Goal: Task Accomplishment & Management: Complete application form

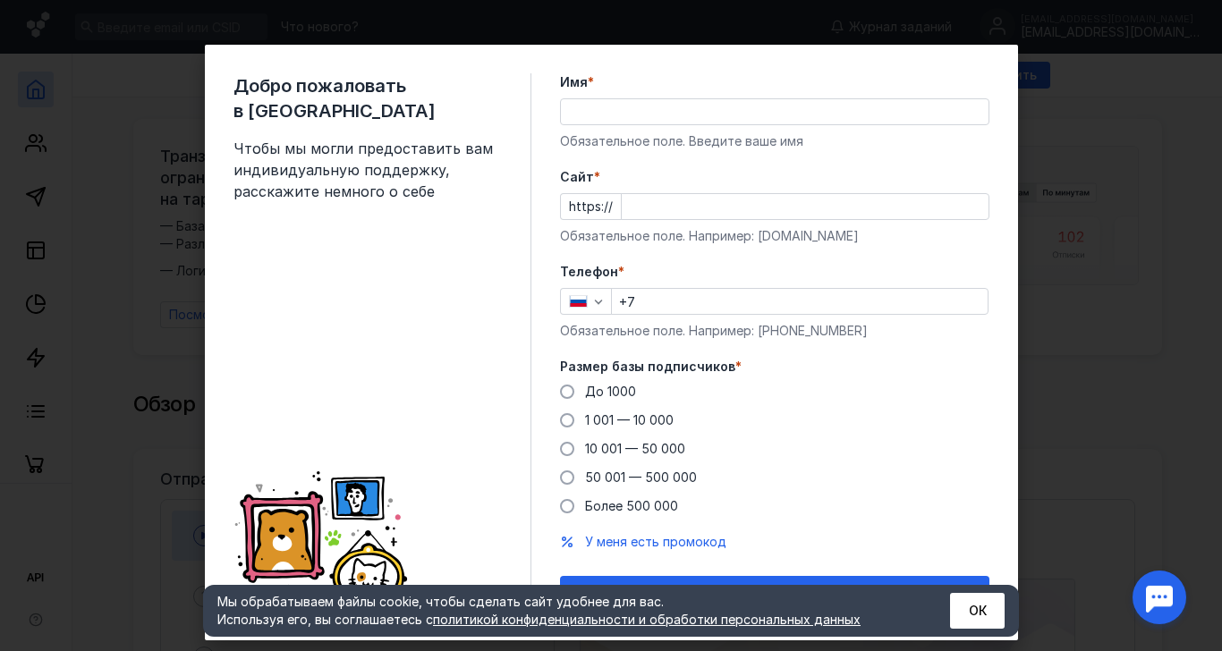
click at [588, 105] on input "Имя *" at bounding box center [775, 111] width 428 height 25
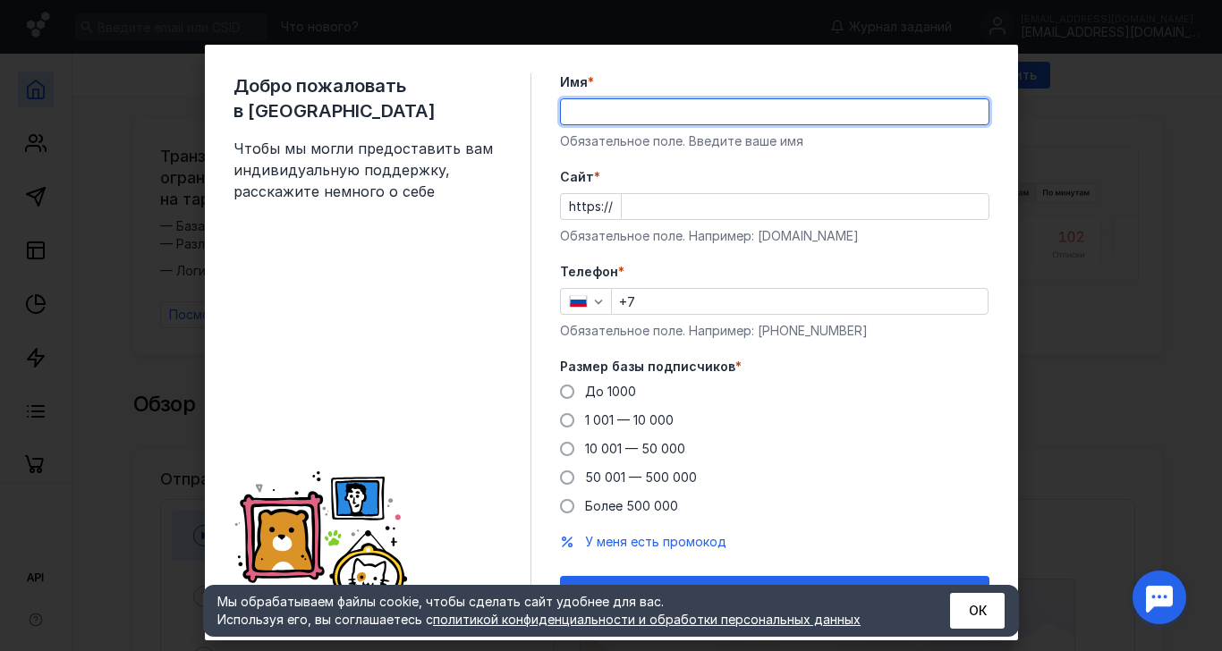
click at [602, 103] on input "Имя *" at bounding box center [775, 111] width 428 height 25
type input "У"
type input "[PERSON_NAME]"
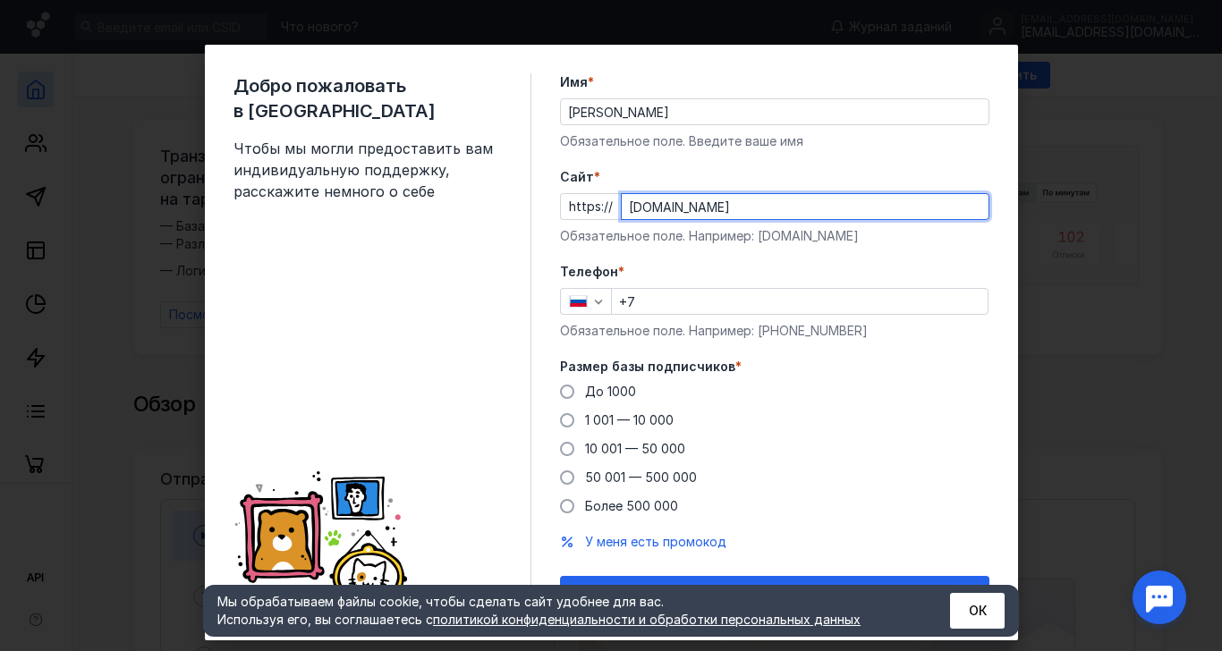
type input "[DOMAIN_NAME]"
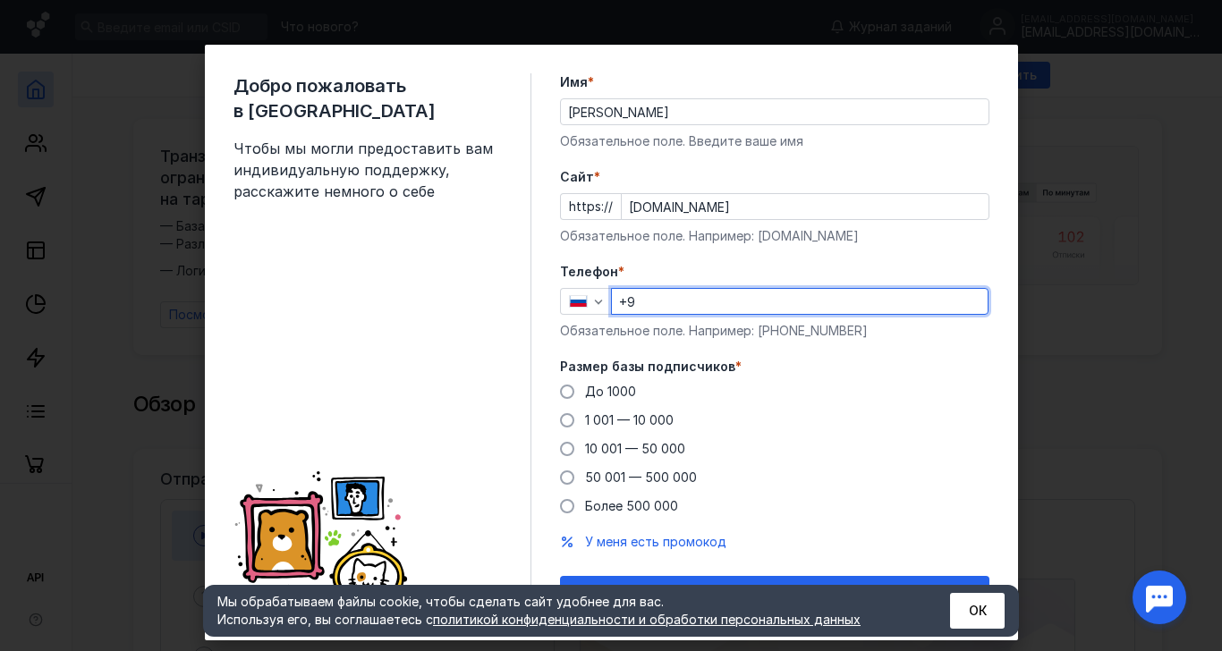
click at [690, 300] on input "+9" at bounding box center [800, 301] width 376 height 25
type input "[PHONE_NUMBER]"
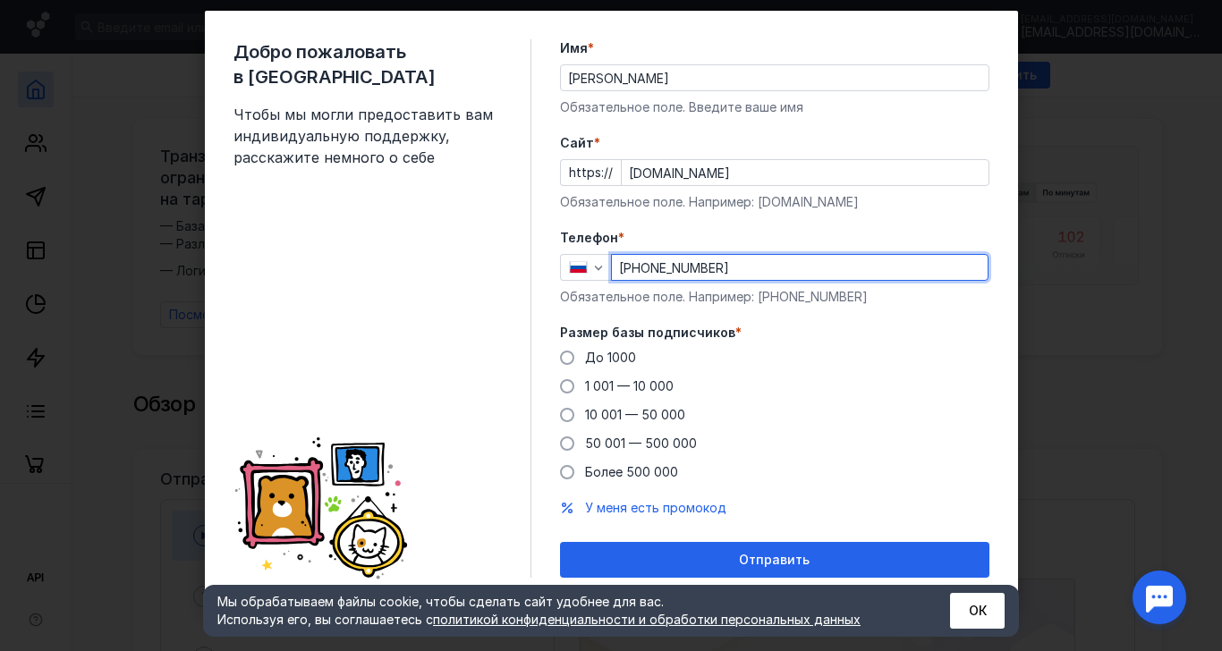
scroll to position [112, 0]
click at [562, 408] on span at bounding box center [567, 415] width 14 height 14
click at [0, 0] on input "10 001 — 50 000" at bounding box center [0, 0] width 0 height 0
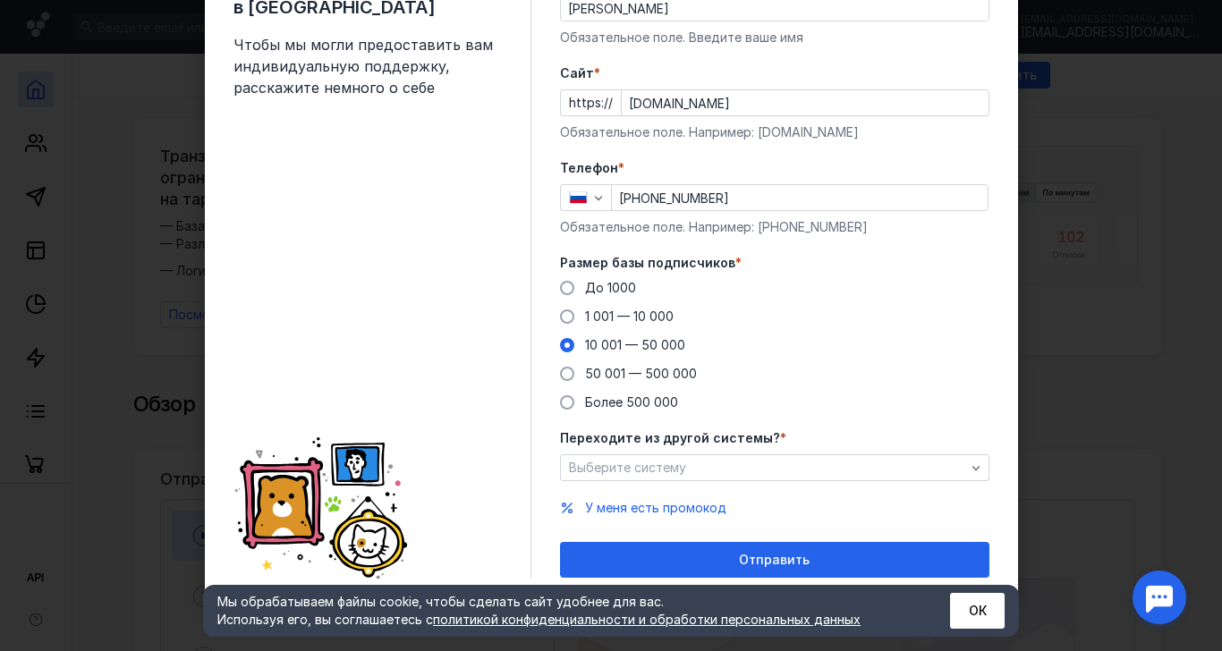
scroll to position [182, 0]
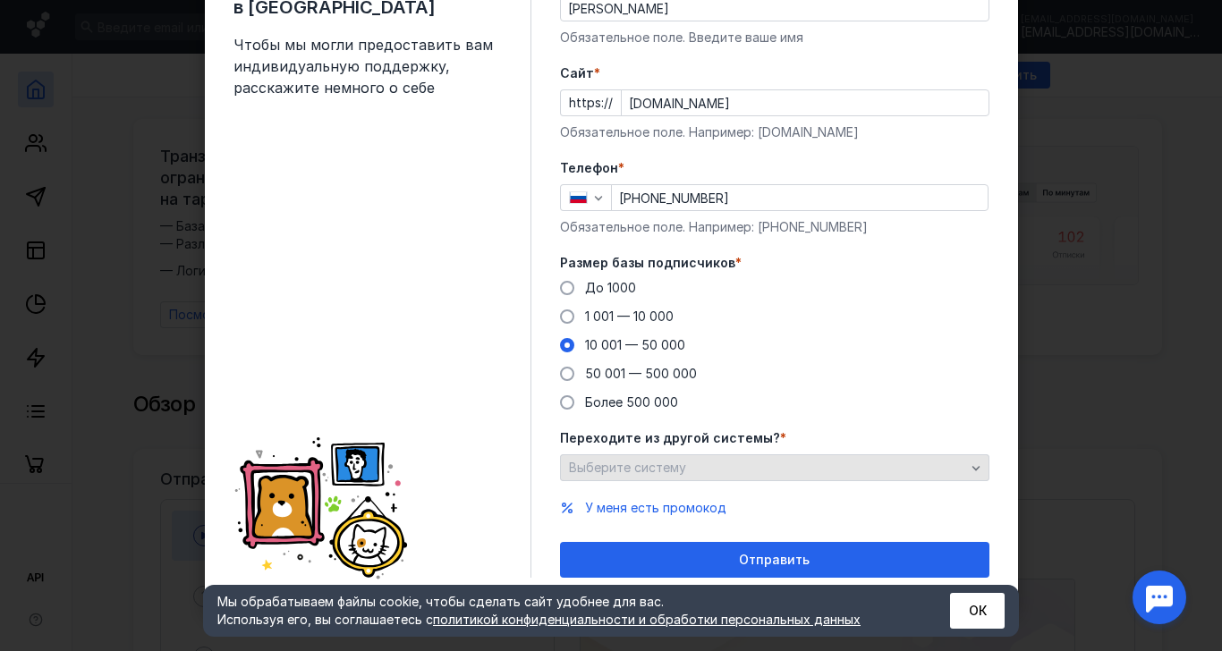
click at [641, 460] on span "Выберите систему" at bounding box center [627, 467] width 117 height 15
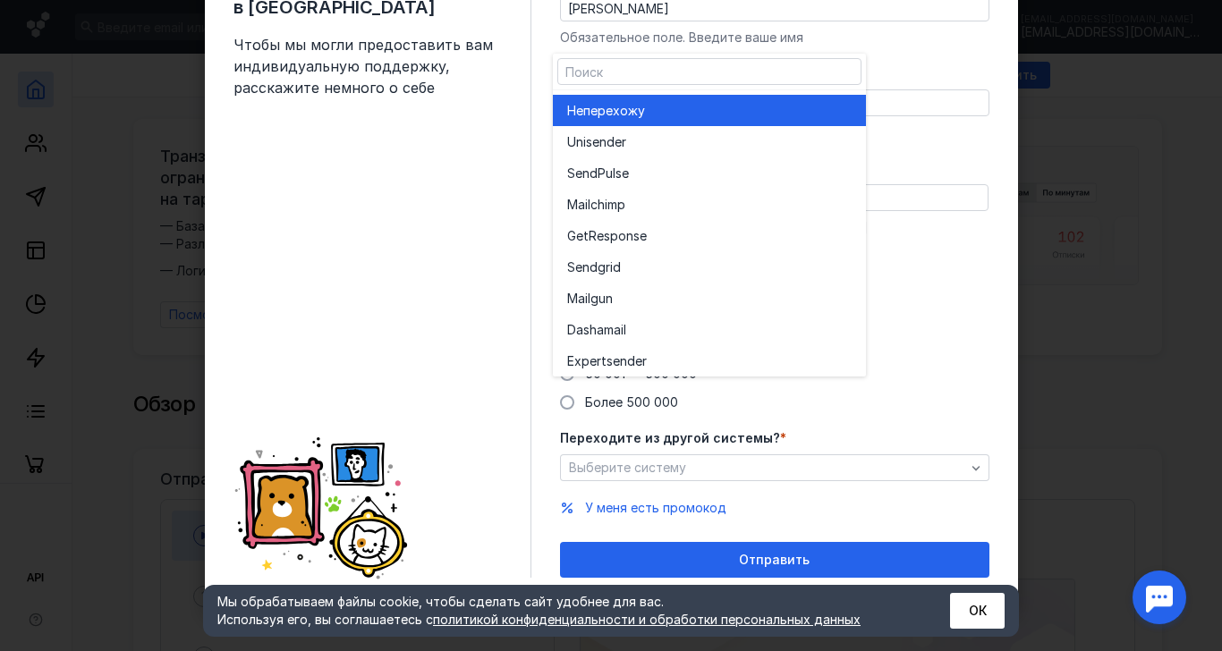
click at [659, 102] on div "Не перехожу" at bounding box center [709, 111] width 284 height 18
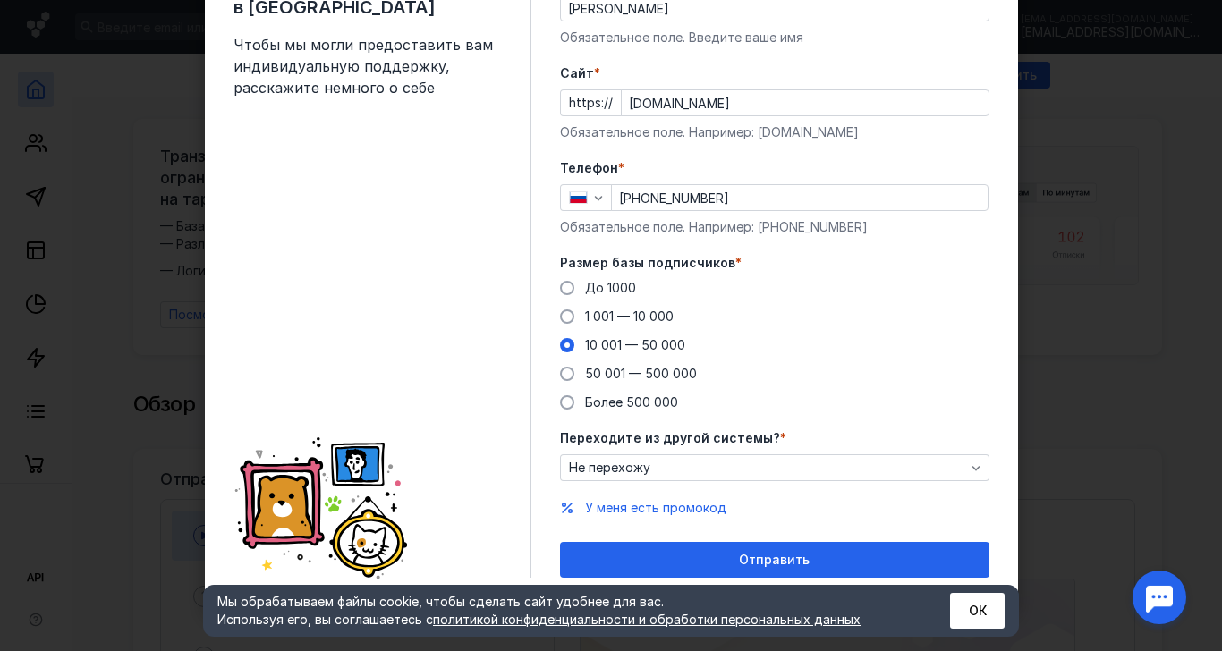
click at [689, 553] on div "Отправить" at bounding box center [774, 560] width 411 height 15
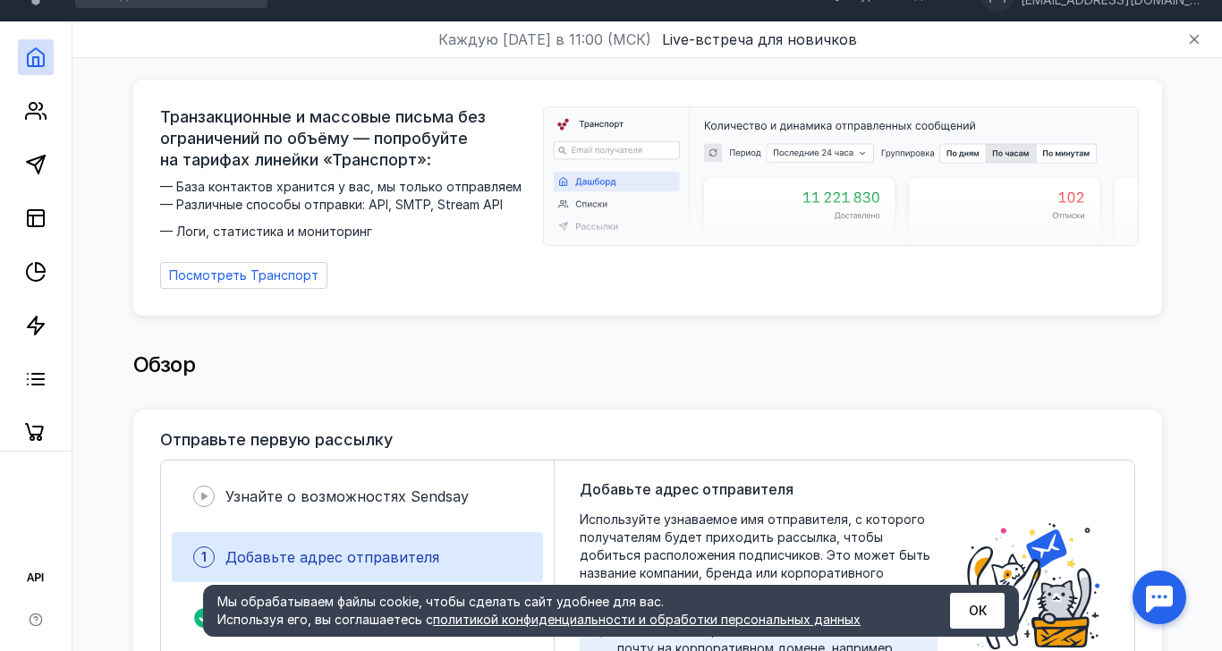
scroll to position [0, 0]
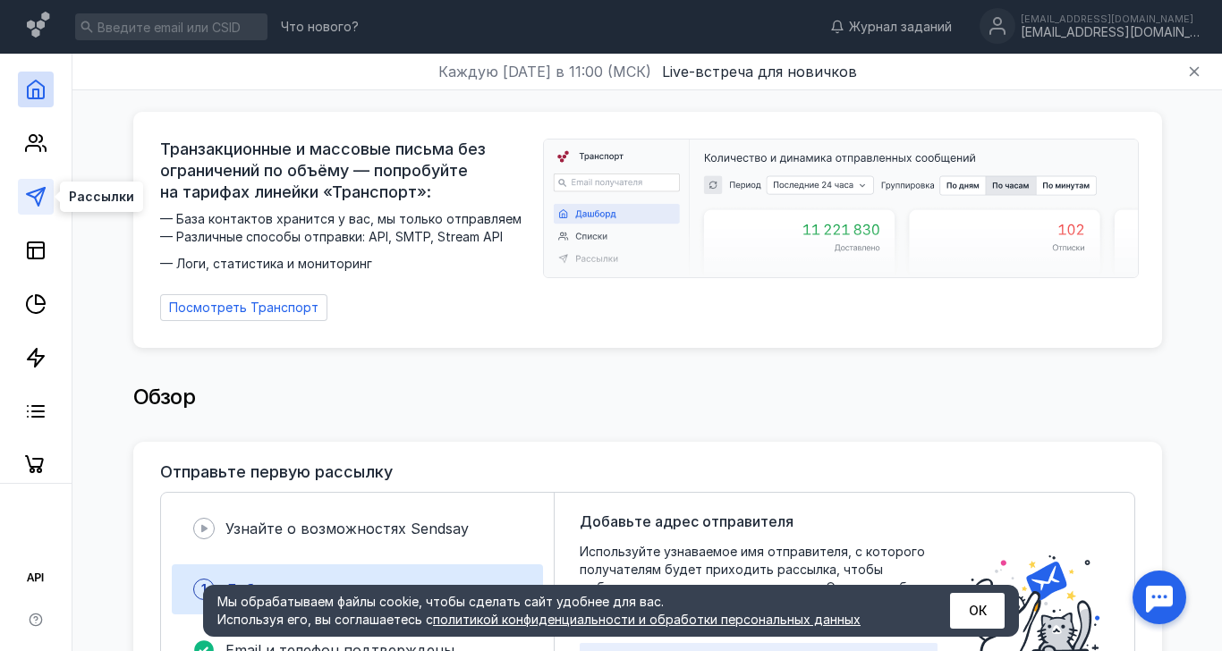
click at [36, 196] on line at bounding box center [40, 193] width 10 height 10
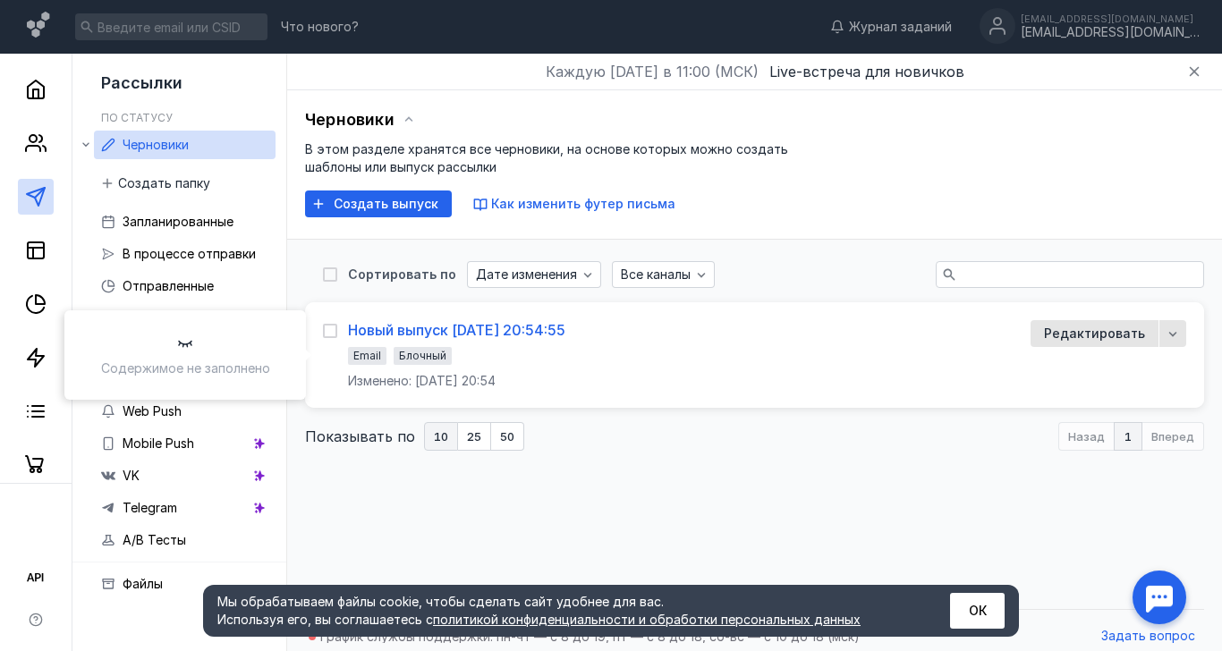
click at [565, 329] on div "Новый выпуск [DATE] 20:54:55" at bounding box center [456, 330] width 217 height 18
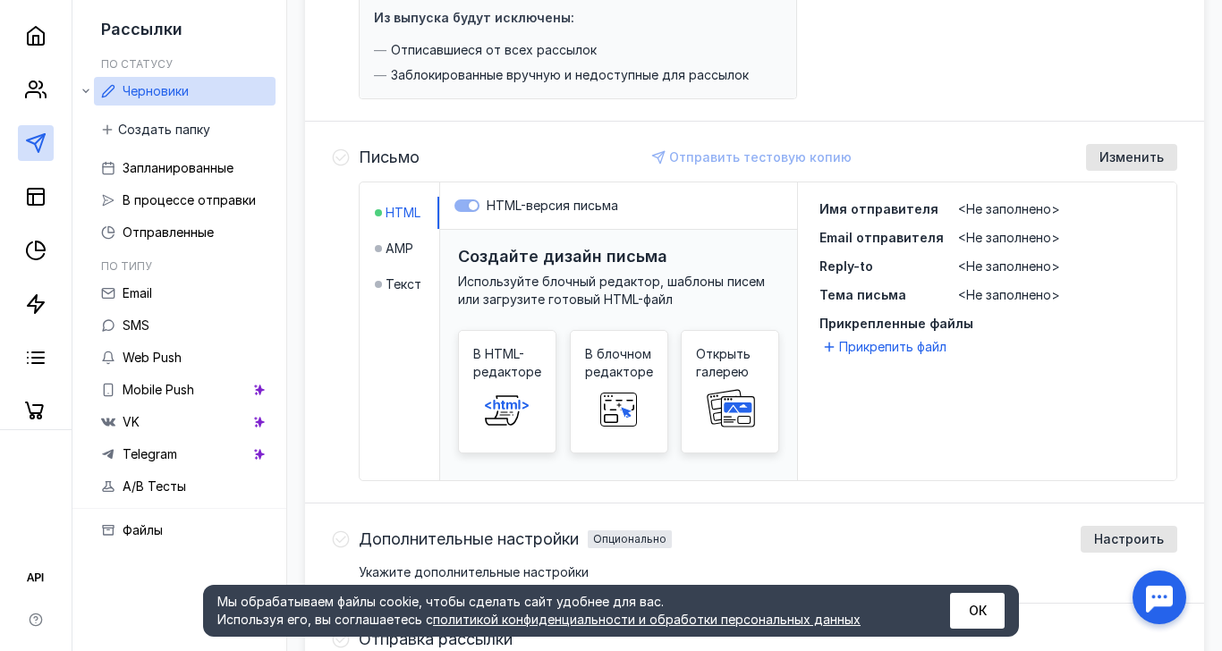
scroll to position [358, 0]
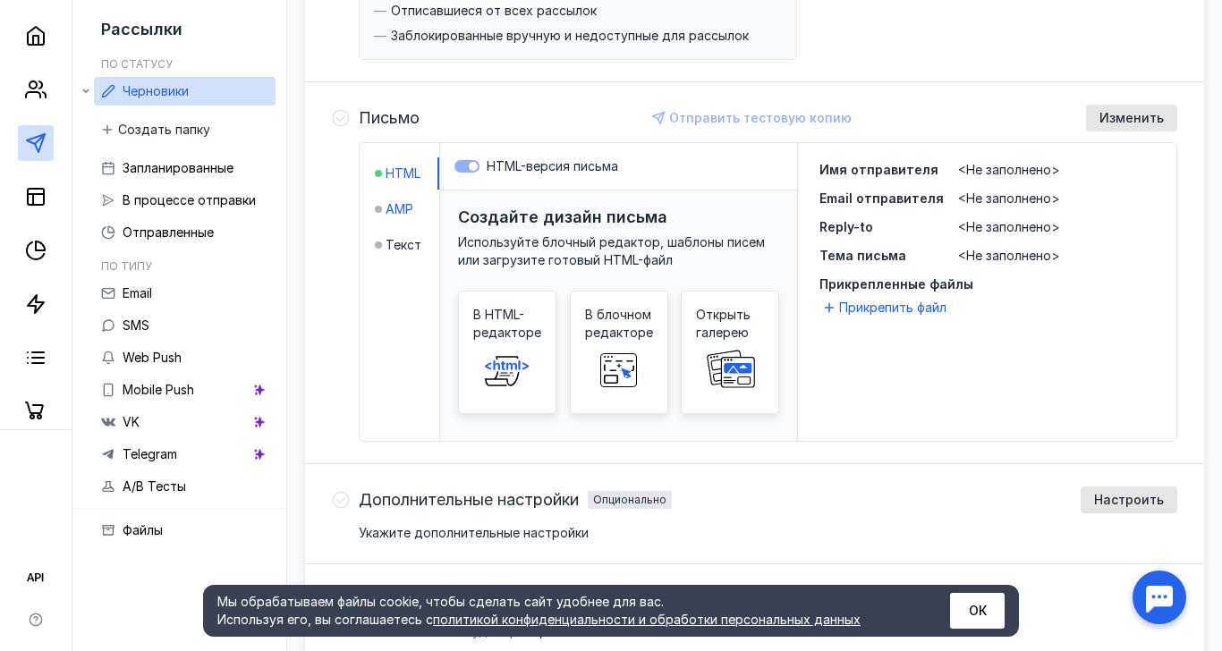
click at [410, 214] on span "AMP" at bounding box center [399, 209] width 28 height 18
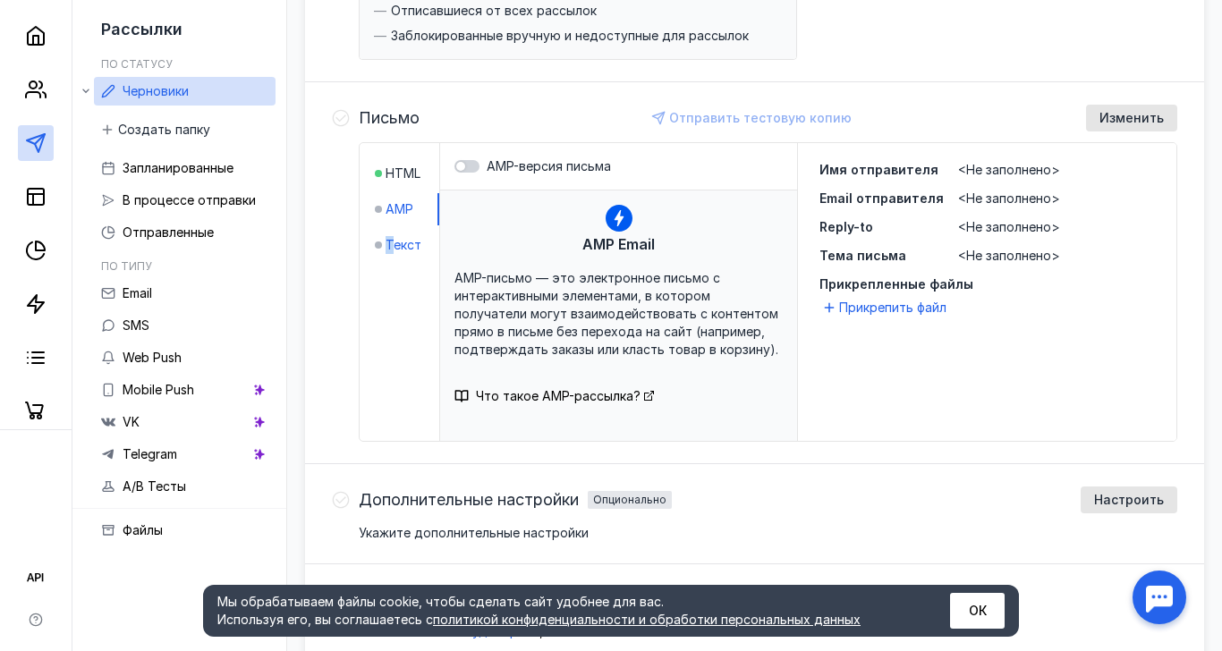
click at [400, 249] on span "Текст" at bounding box center [403, 245] width 36 height 18
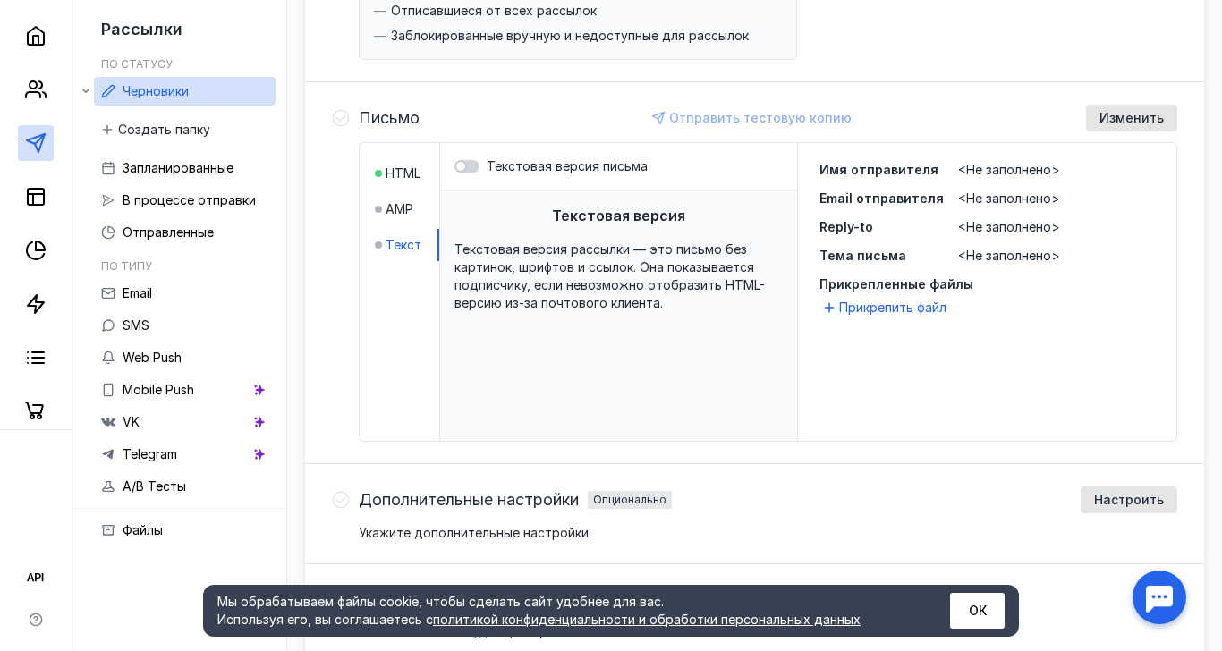
click at [618, 257] on div "Текстовая версия рассылки — это письмо без картинок, шрифтов и ссылок. Она пока…" at bounding box center [618, 277] width 328 height 72
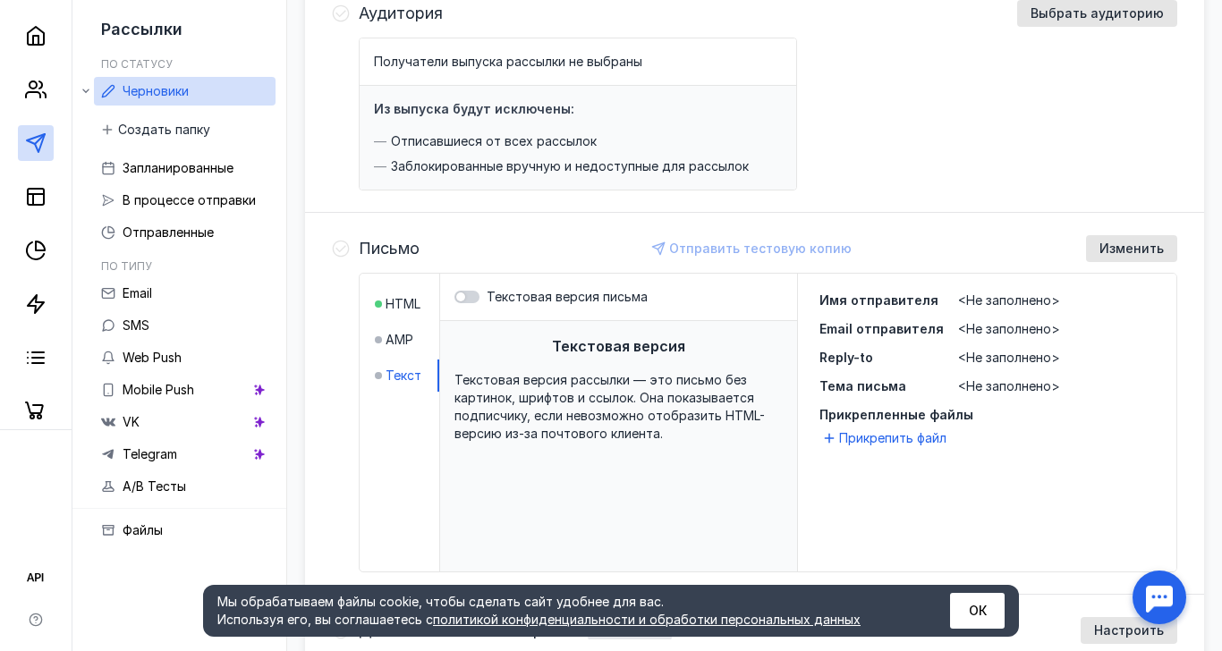
scroll to position [178, 0]
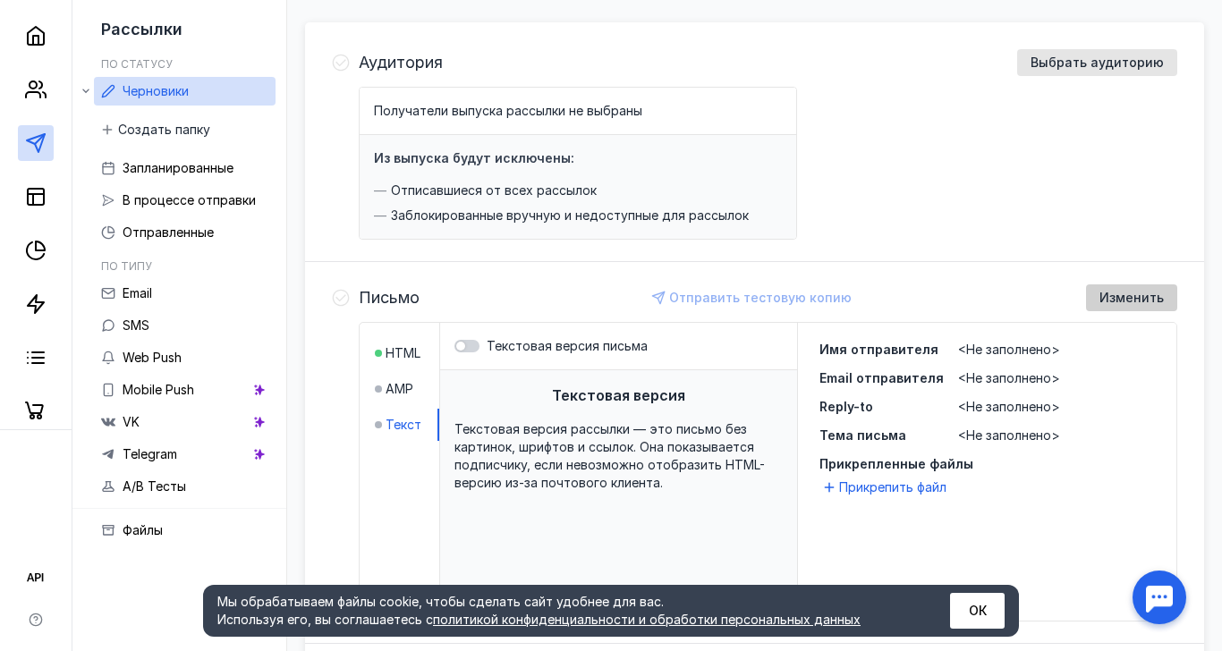
click at [1114, 295] on span "Изменить" at bounding box center [1131, 298] width 64 height 15
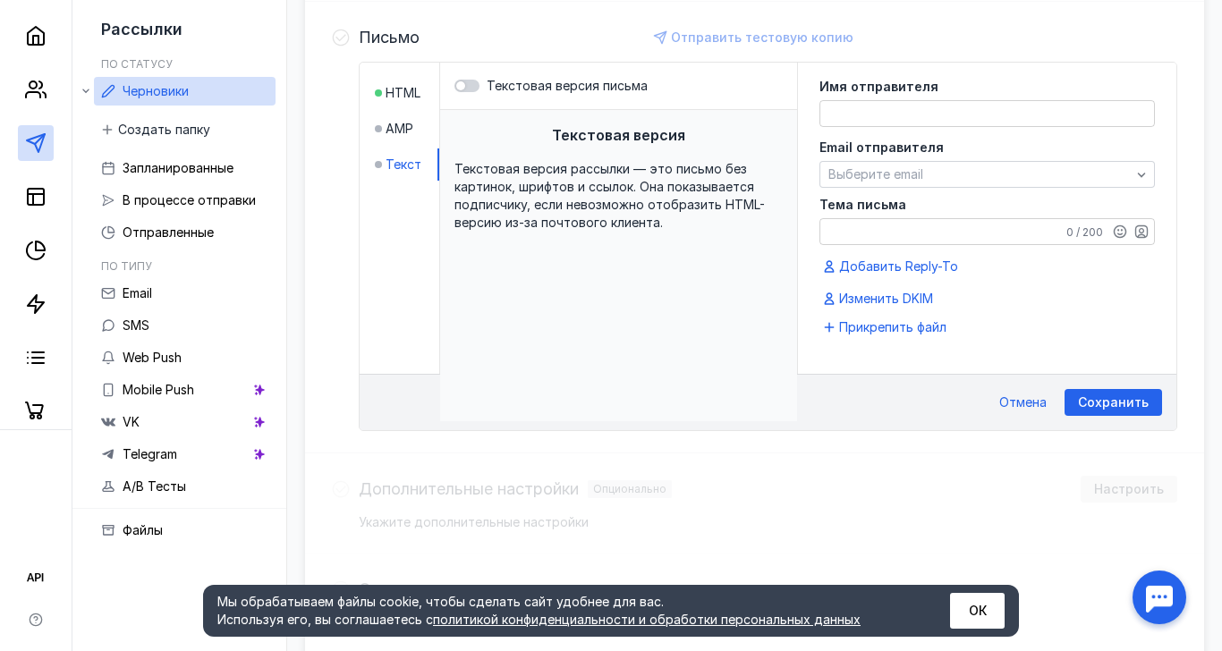
scroll to position [439, 0]
click at [909, 234] on textarea "Тема письма" at bounding box center [987, 230] width 334 height 25
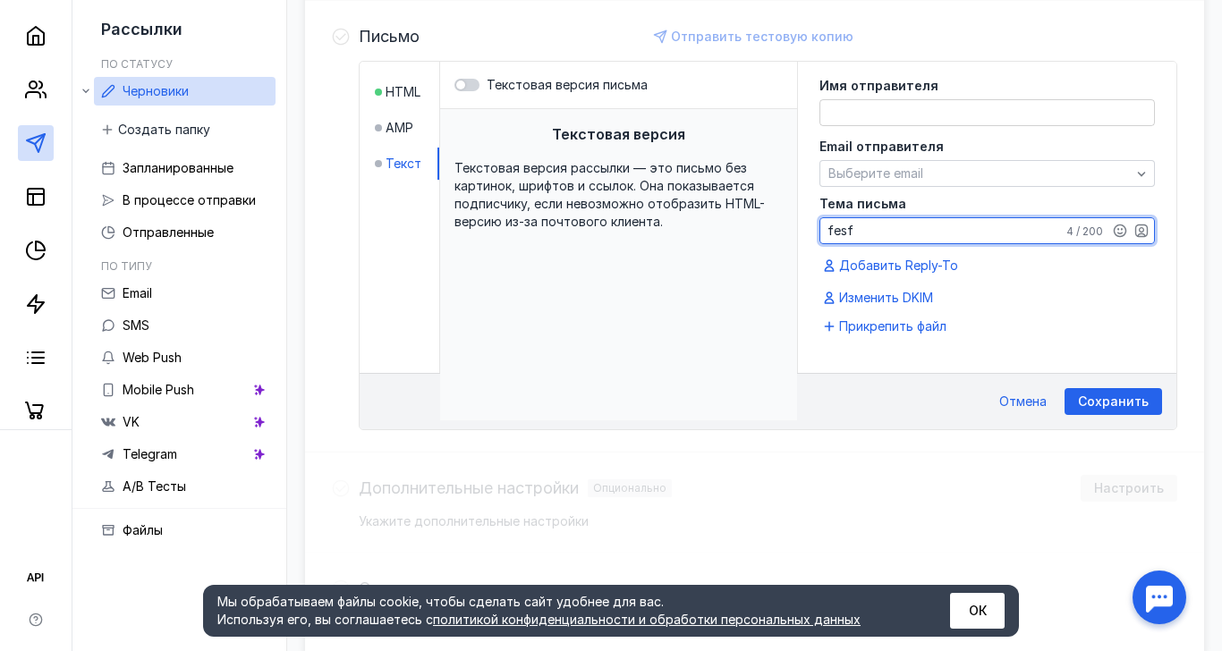
type textarea "fesf"
click at [881, 109] on textarea at bounding box center [987, 112] width 334 height 25
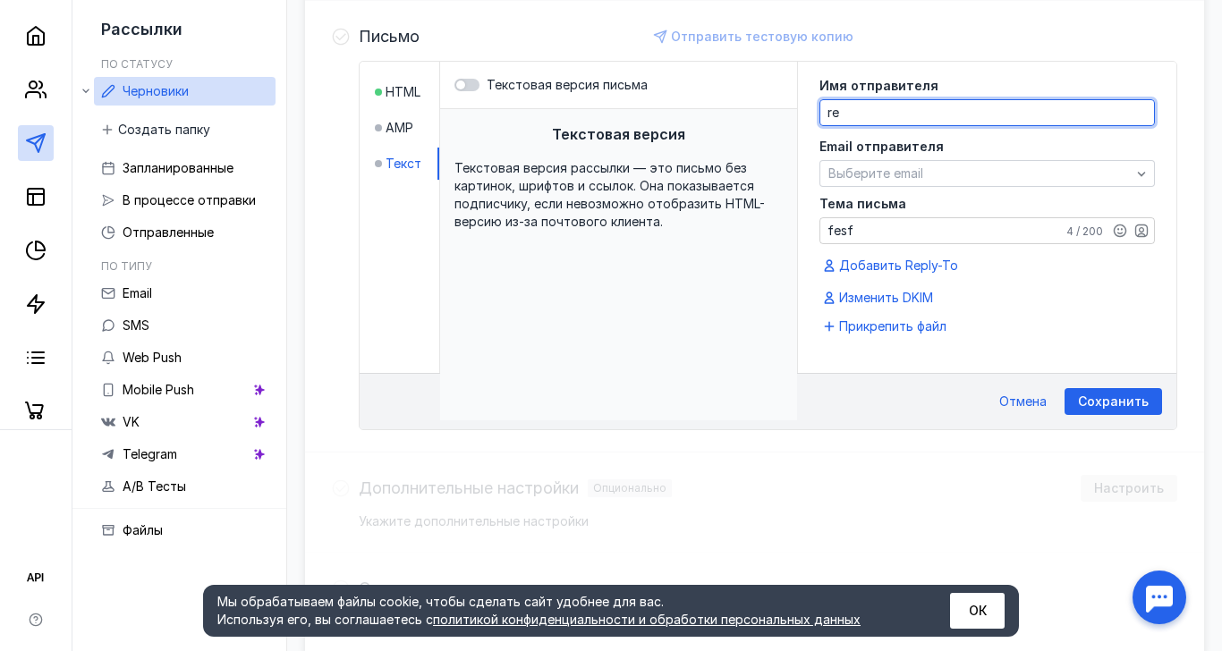
click at [888, 115] on textarea "re" at bounding box center [987, 112] width 334 height 25
type textarea "resdfs"
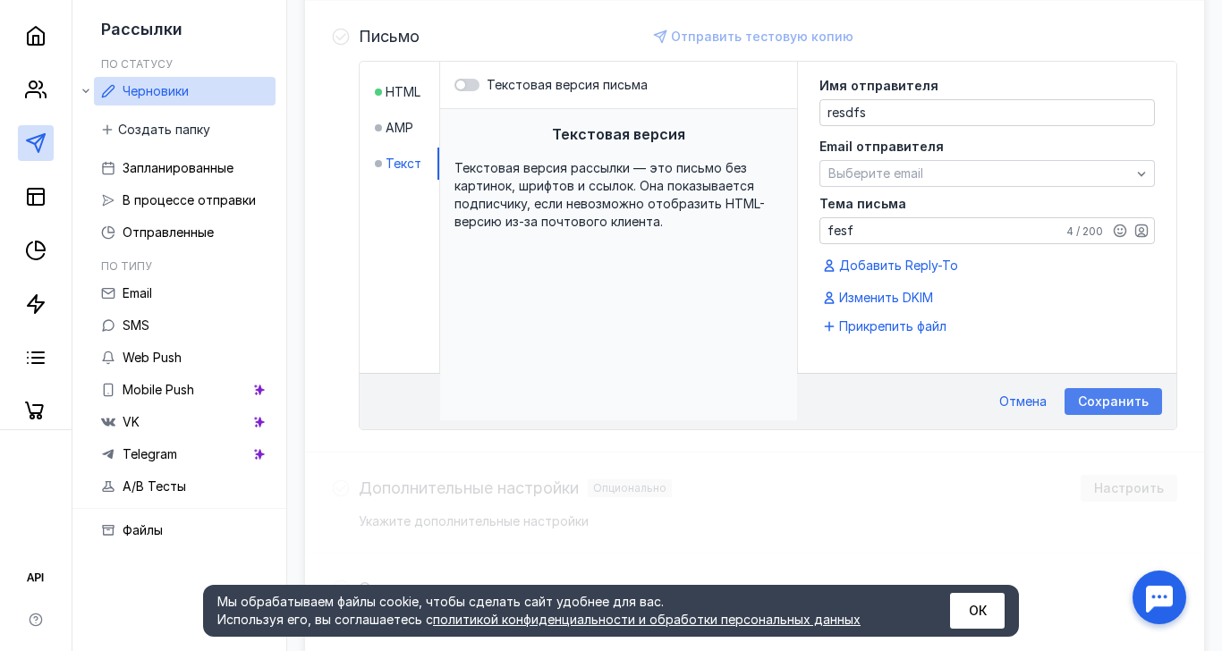
click at [1097, 409] on div "Сохранить" at bounding box center [1112, 401] width 97 height 27
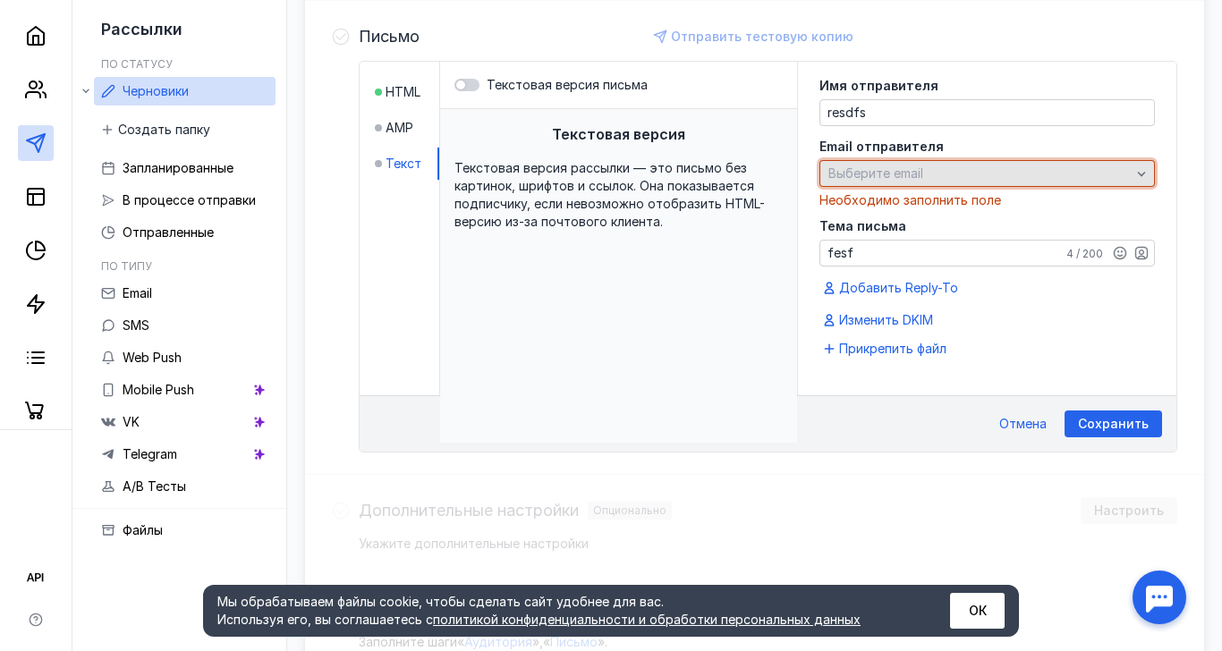
click at [953, 176] on div "Выберите email" at bounding box center [979, 173] width 311 height 15
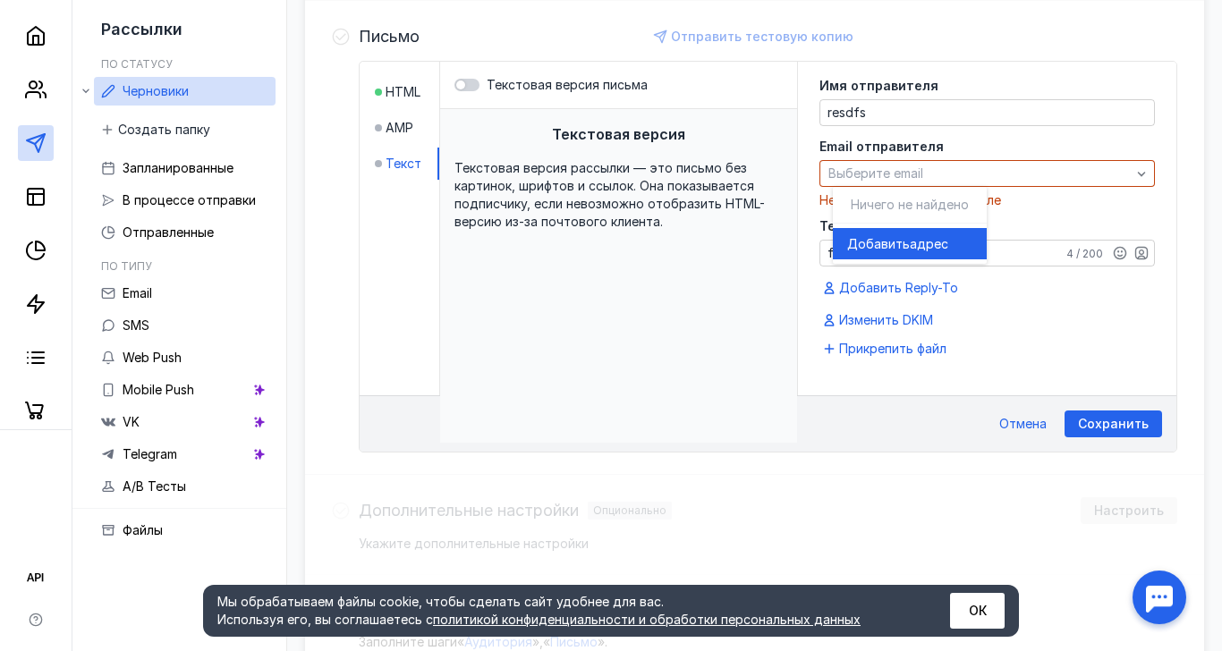
click at [911, 244] on span "адрес" at bounding box center [929, 244] width 38 height 18
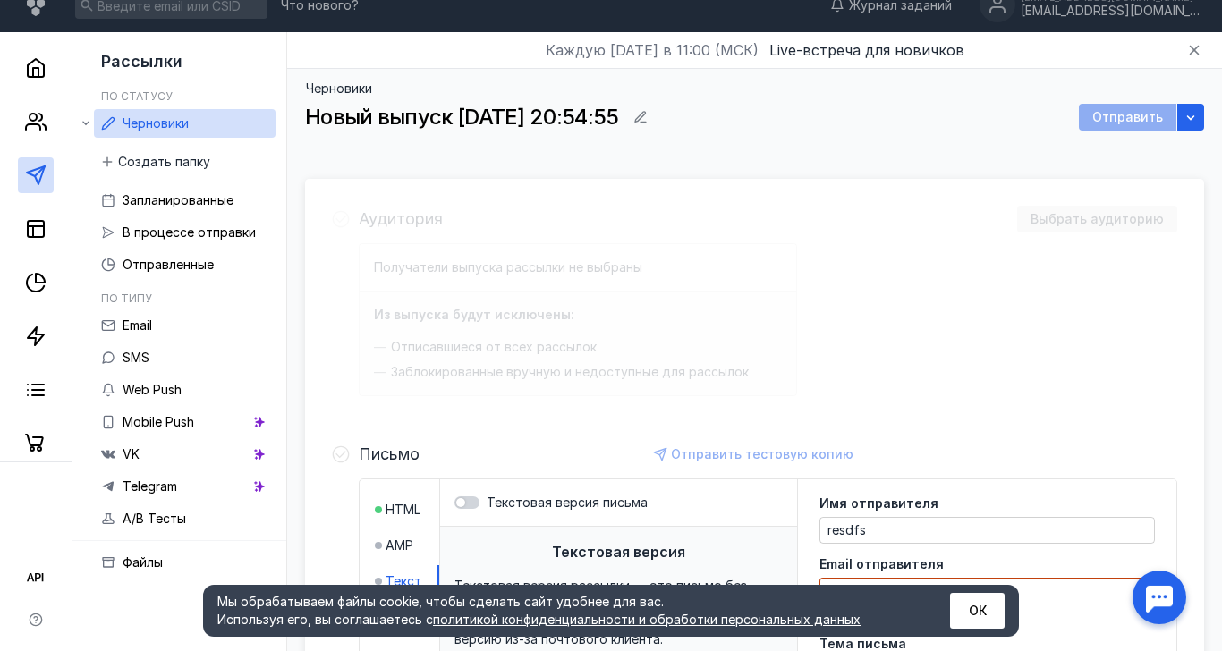
scroll to position [0, 0]
